Goal: Check status: Check status

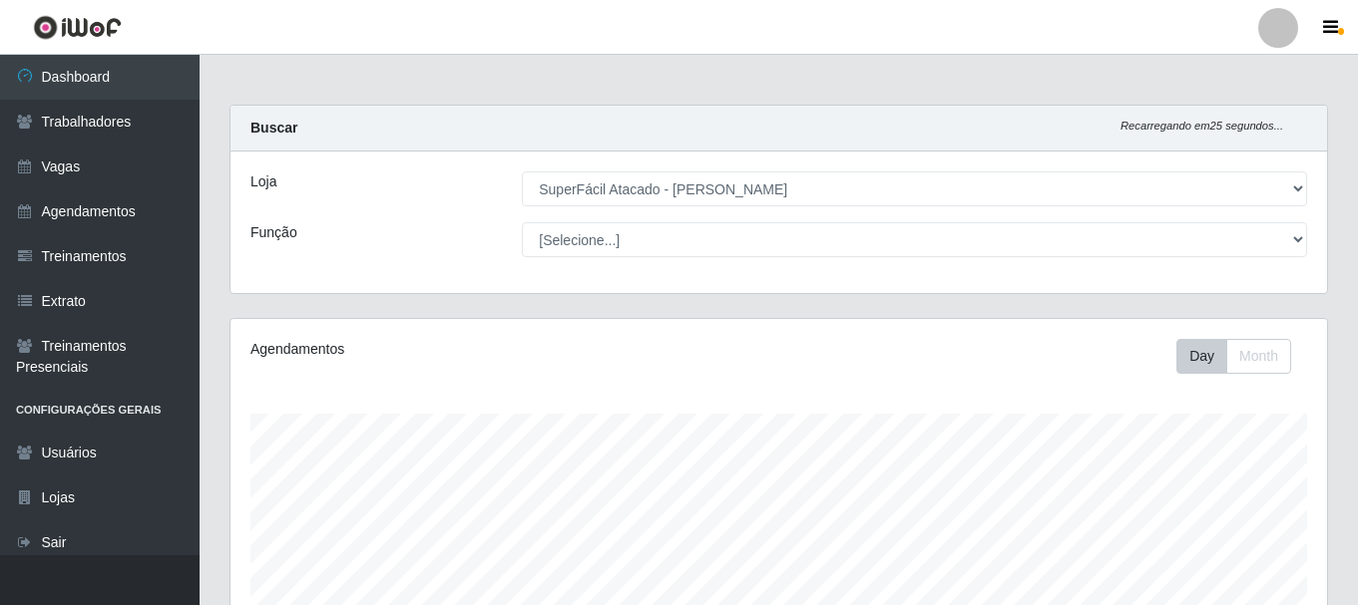
select select "399"
drag, startPoint x: 0, startPoint y: 0, endPoint x: 331, endPoint y: 209, distance: 391.9
click at [333, 209] on div "Loja [Selecione...] SuperFácil Atacado - [PERSON_NAME] Função [Selecione...] Em…" at bounding box center [778, 223] width 1096 height 142
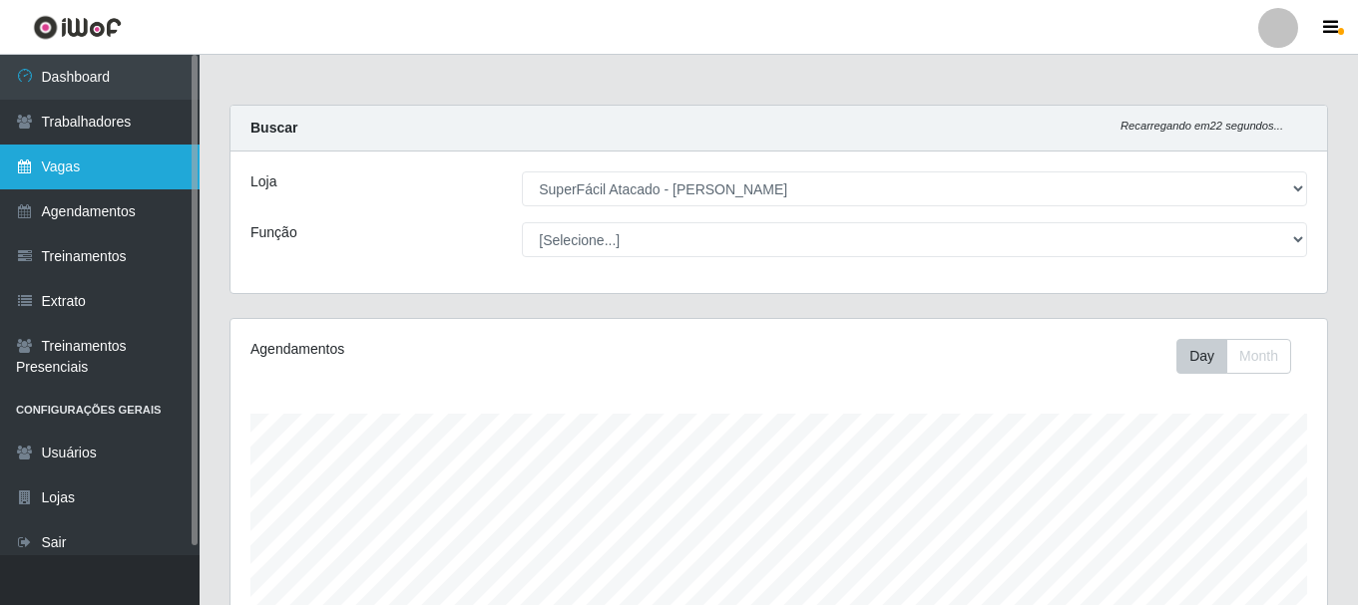
click at [142, 175] on link "Vagas" at bounding box center [100, 167] width 200 height 45
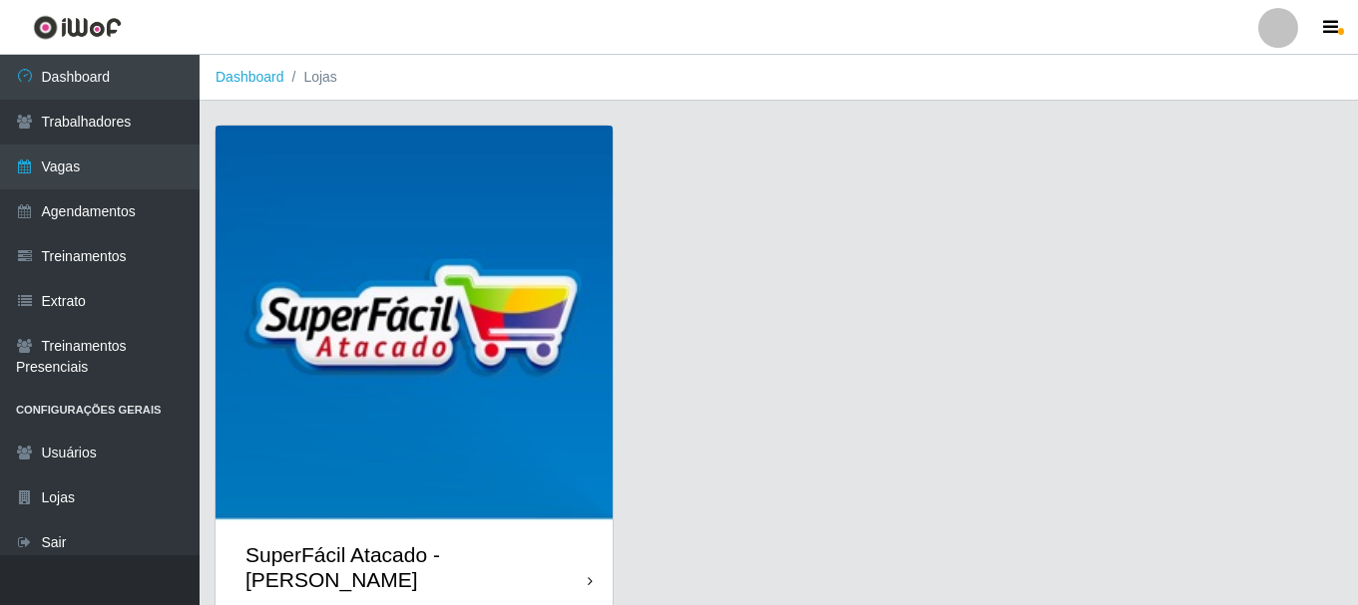
click at [586, 558] on div "SuperFácil Atacado - [PERSON_NAME]" at bounding box center [413, 568] width 397 height 90
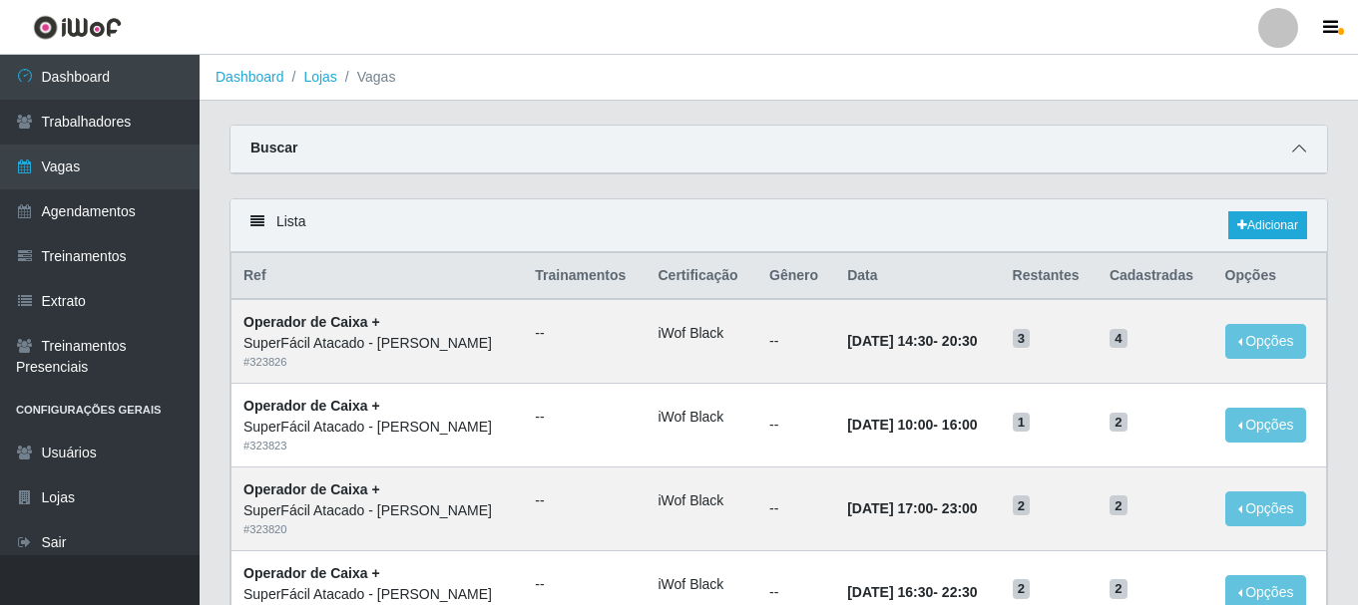
click at [1298, 149] on icon at bounding box center [1299, 149] width 14 height 14
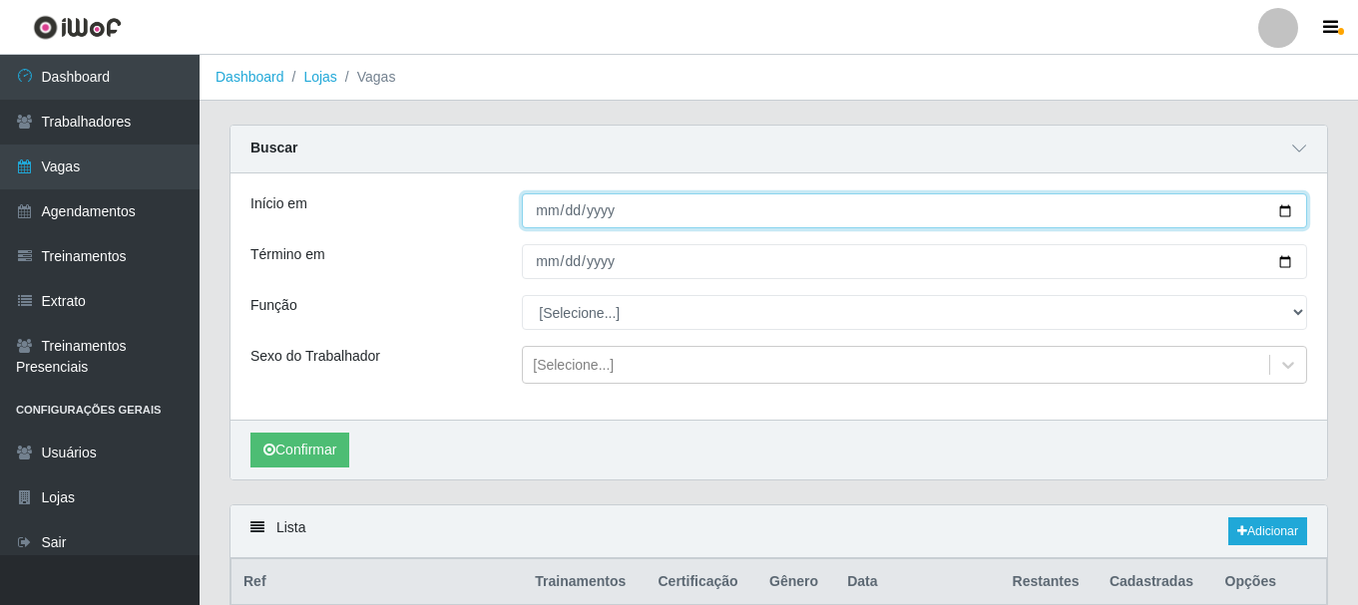
click at [1283, 208] on input "Início em" at bounding box center [914, 211] width 785 height 35
type input "[DATE]"
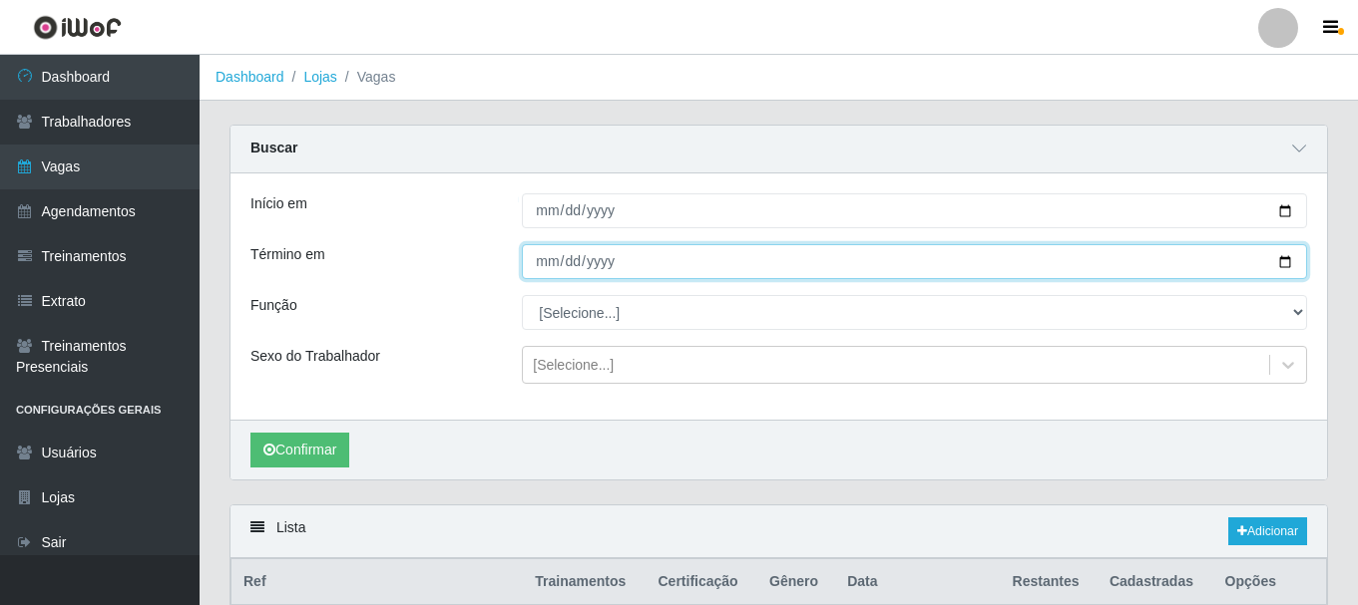
click at [1287, 260] on input "Término em" at bounding box center [914, 261] width 785 height 35
type input "[DATE]"
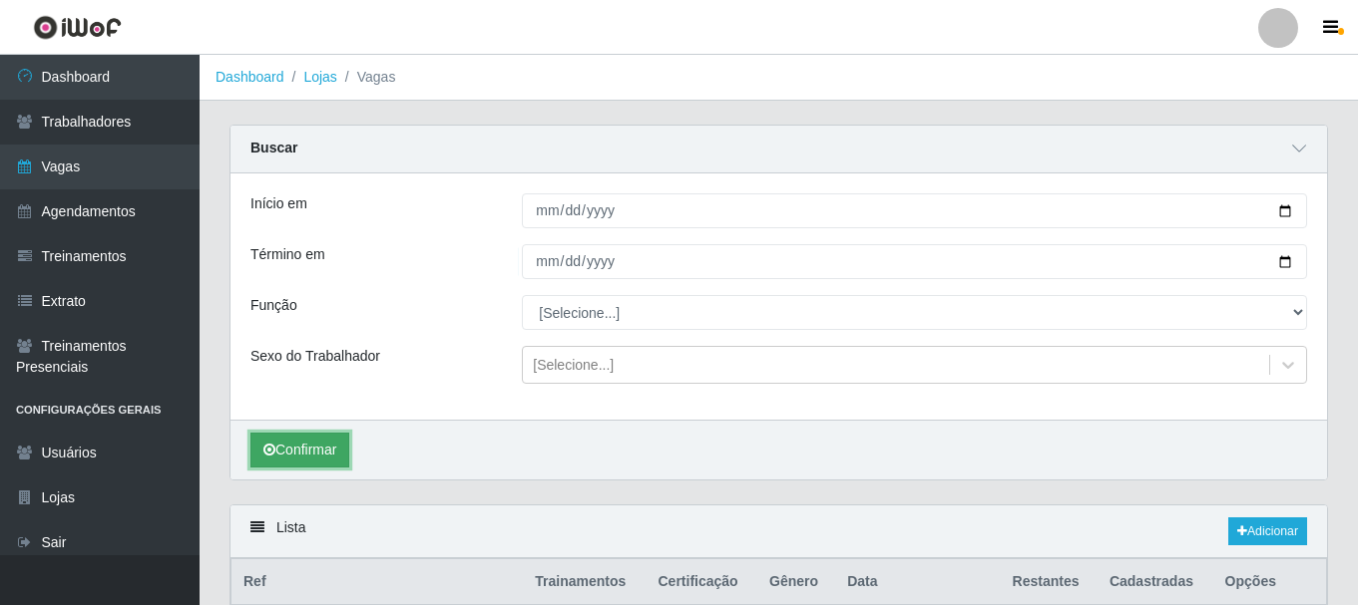
click at [304, 440] on button "Confirmar" at bounding box center [299, 450] width 99 height 35
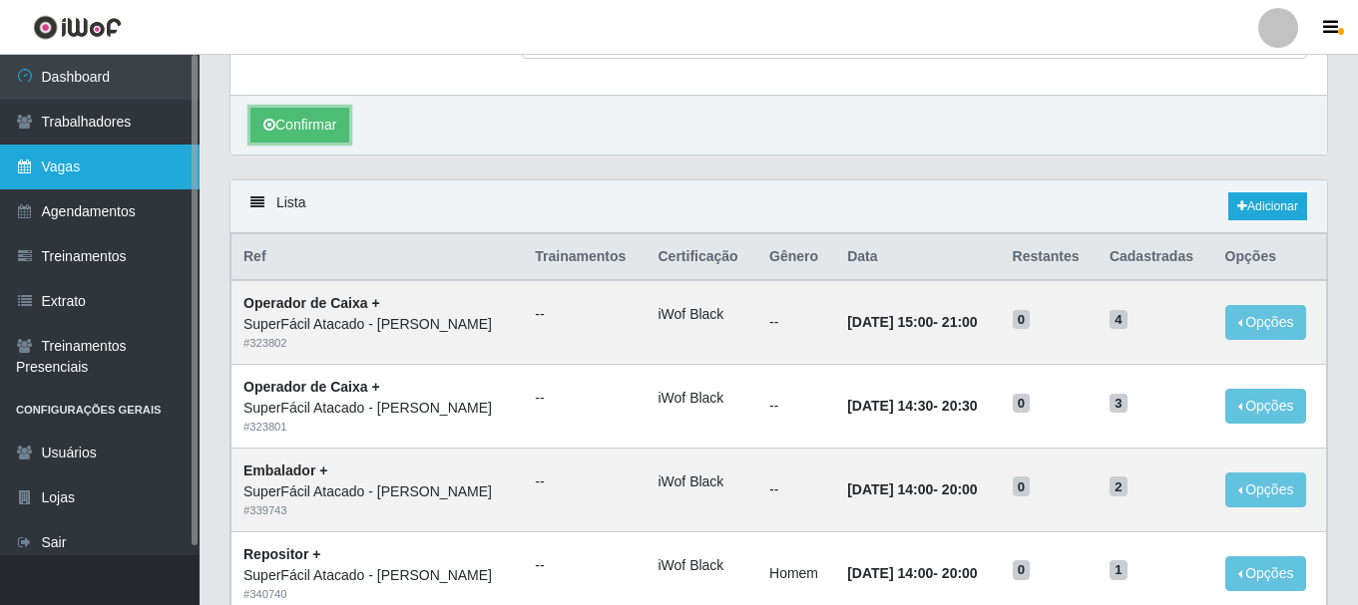
scroll to position [108, 0]
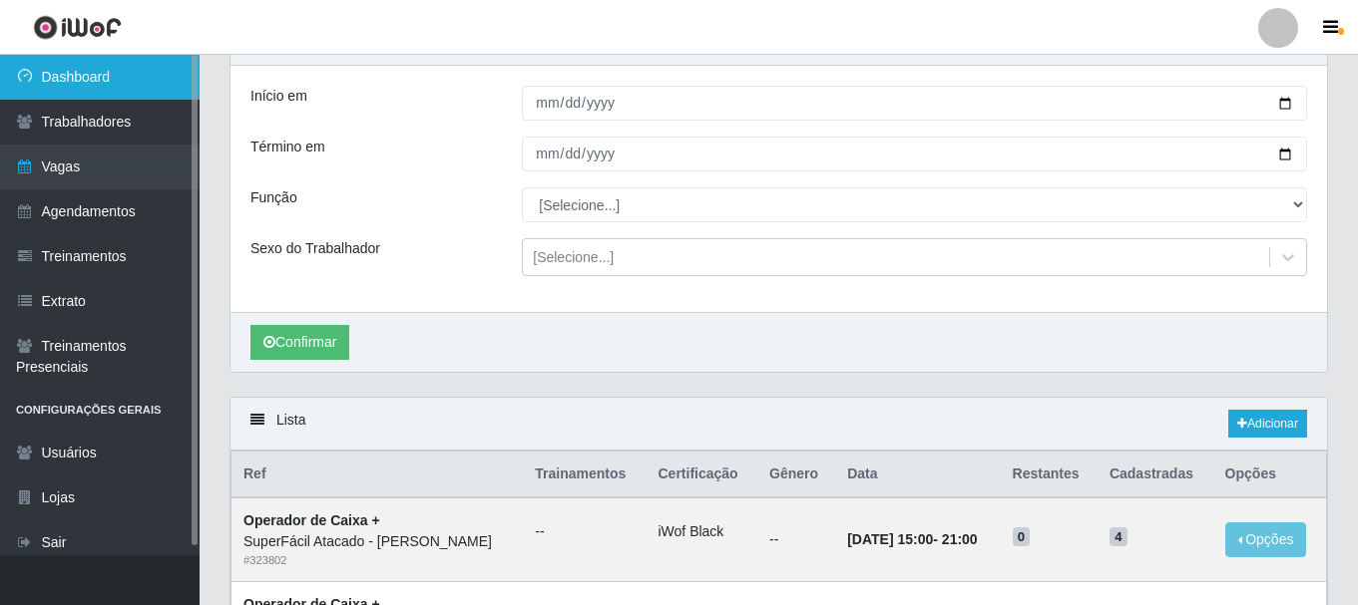
click at [79, 88] on link "Dashboard" at bounding box center [100, 77] width 200 height 45
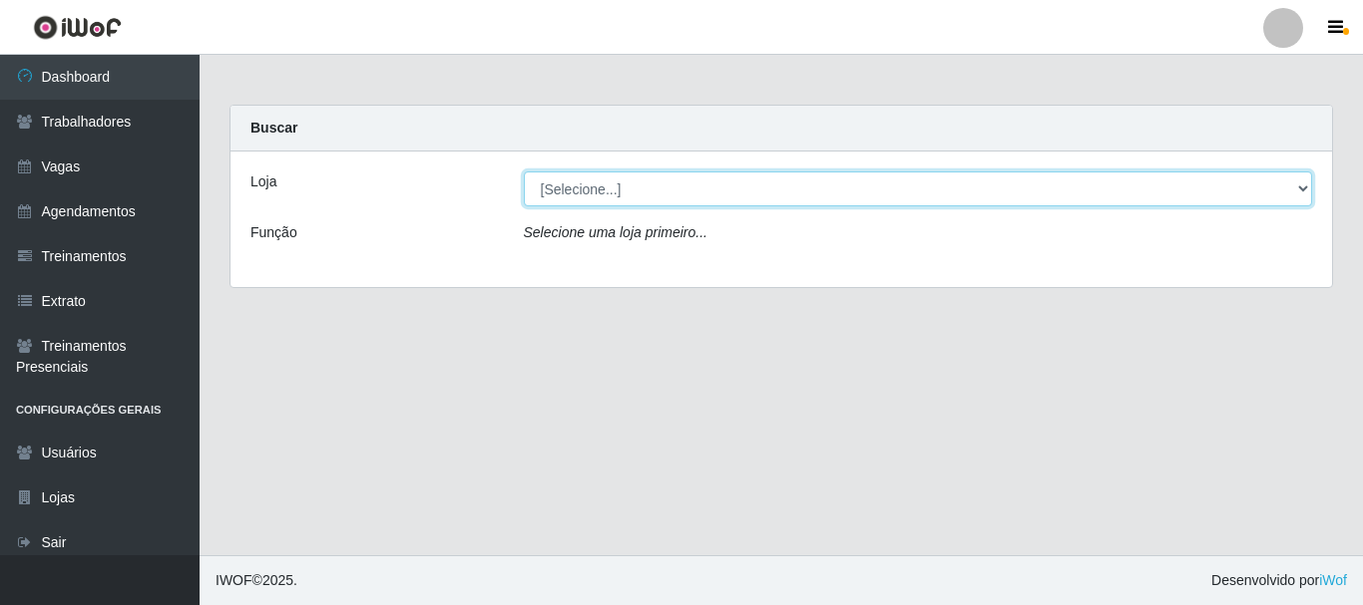
click at [1308, 186] on select "[Selecione...] SuperFácil Atacado - [PERSON_NAME]" at bounding box center [918, 189] width 789 height 35
select select "399"
click at [524, 172] on select "[Selecione...] SuperFácil Atacado - [PERSON_NAME]" at bounding box center [918, 189] width 789 height 35
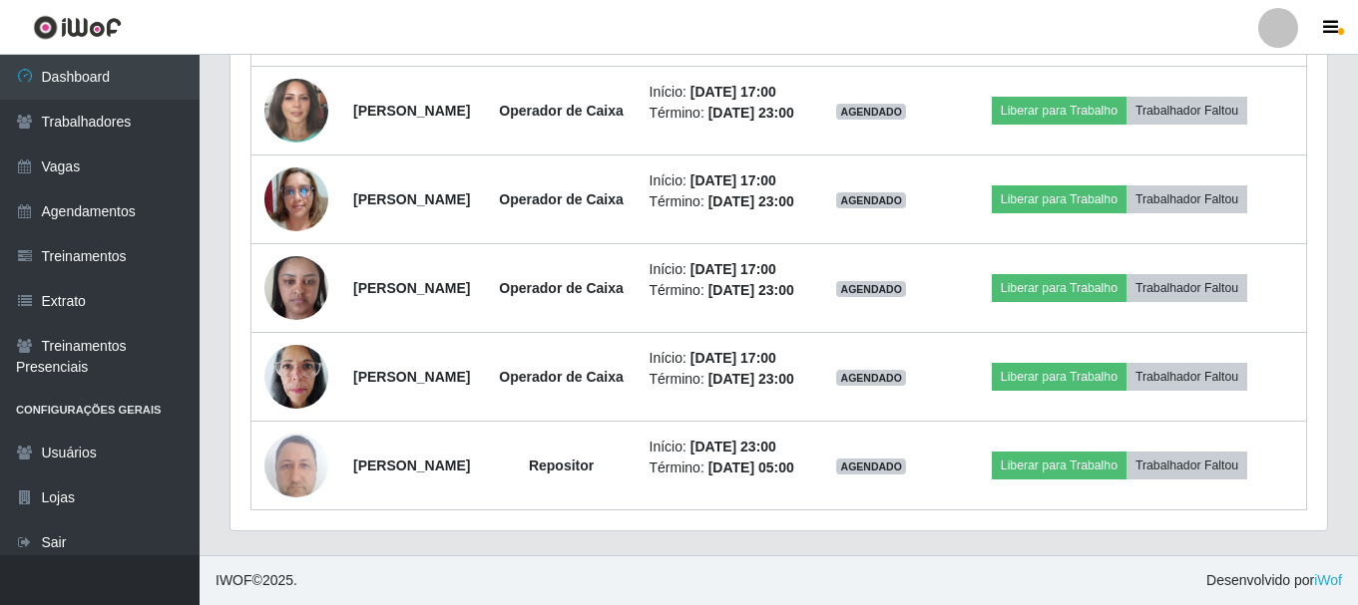
scroll to position [2234, 0]
